Goal: Transaction & Acquisition: Obtain resource

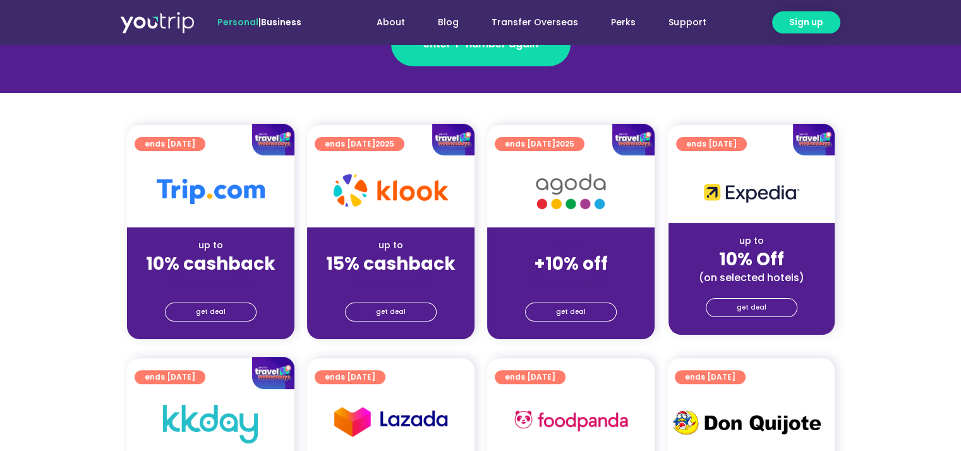
scroll to position [253, 0]
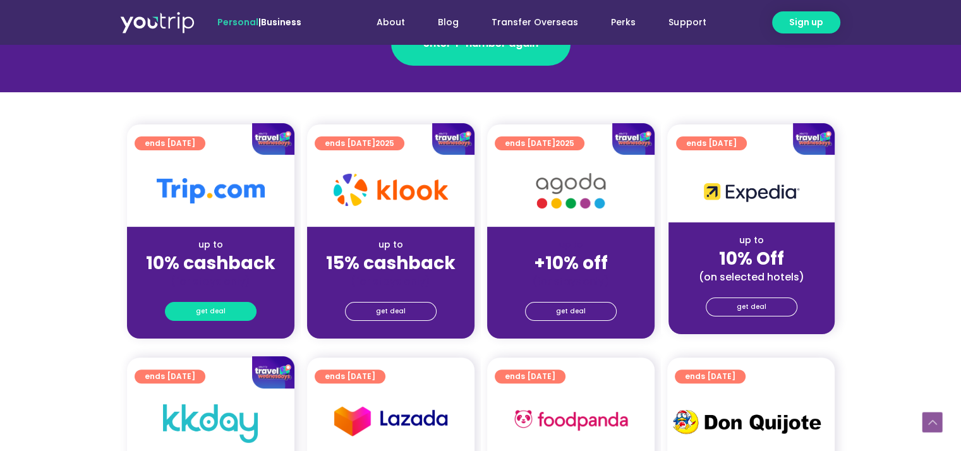
click at [226, 309] on link "get deal" at bounding box center [211, 311] width 92 height 19
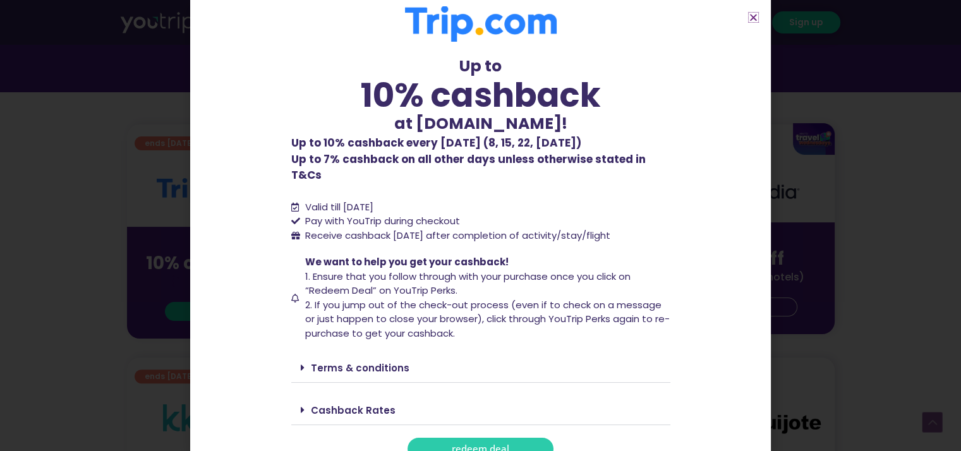
scroll to position [15, 0]
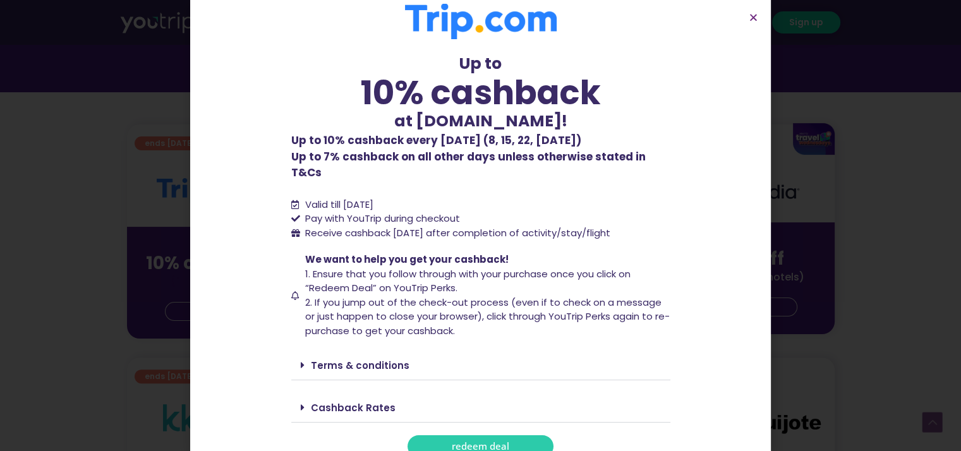
click at [447, 435] on link "redeem deal" at bounding box center [481, 446] width 146 height 22
click at [452, 442] on span "redeem deal" at bounding box center [481, 446] width 58 height 9
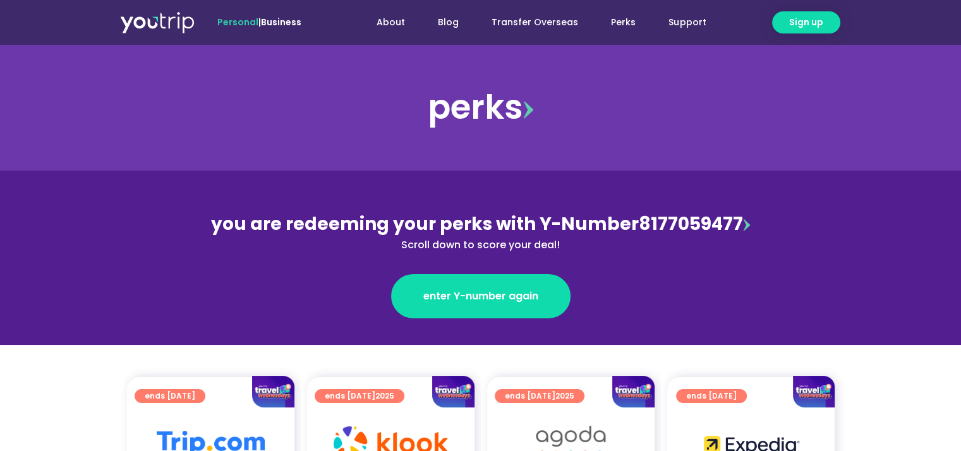
scroll to position [190, 0]
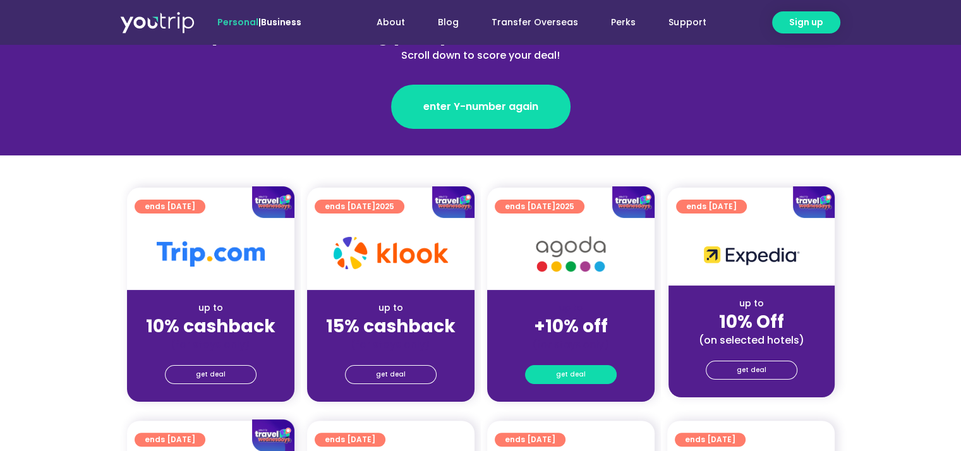
click at [564, 372] on span "get deal" at bounding box center [571, 375] width 30 height 18
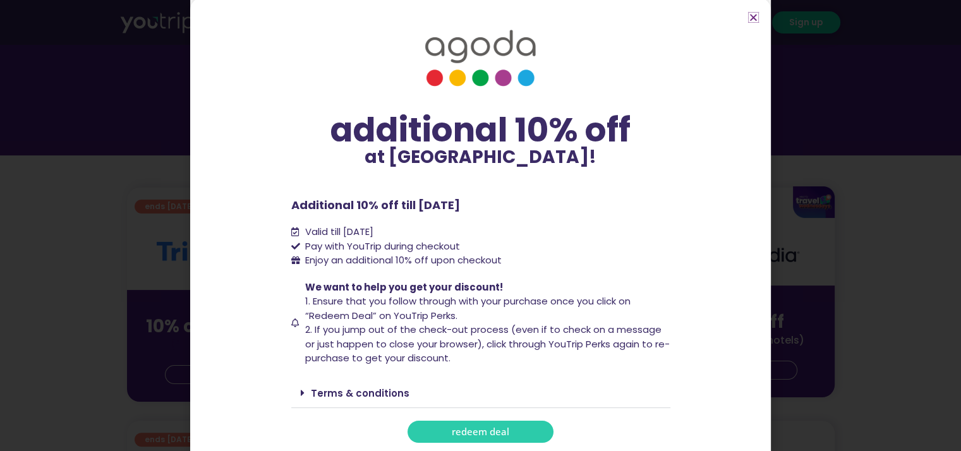
scroll to position [3, 0]
click at [484, 427] on span "redeem deal" at bounding box center [481, 431] width 58 height 9
